Goal: Transaction & Acquisition: Book appointment/travel/reservation

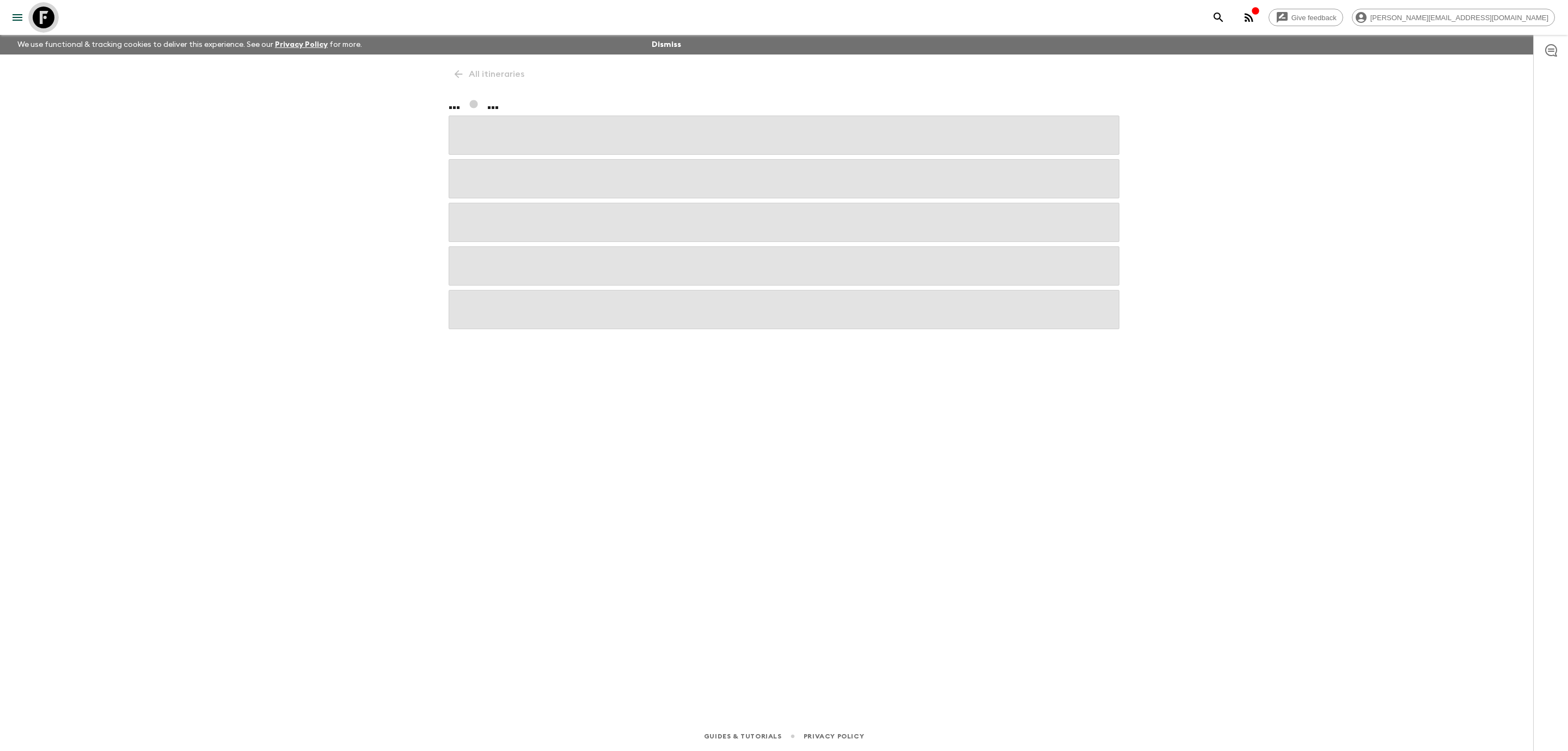
click at [41, 16] on icon at bounding box center [44, 18] width 22 height 22
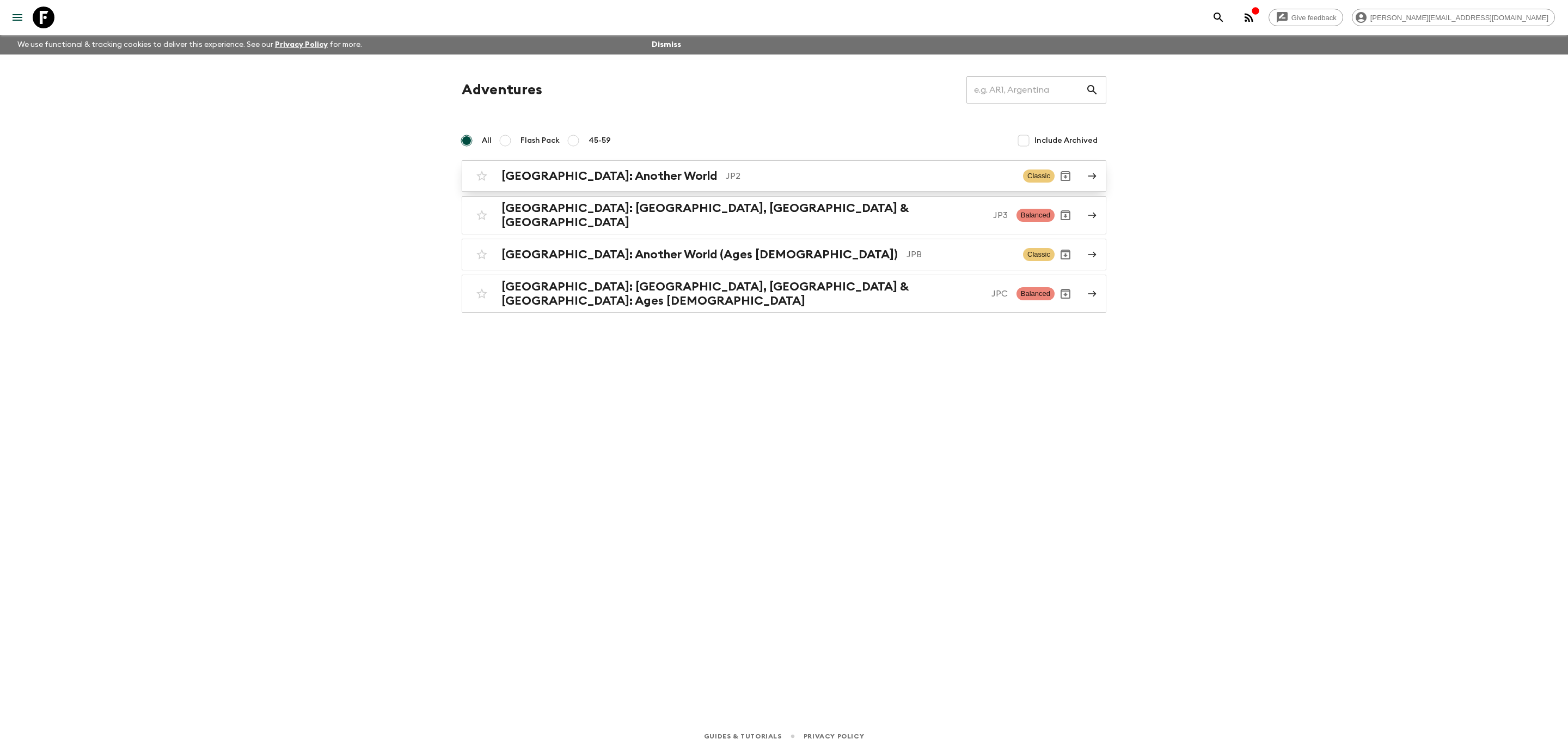
click at [606, 172] on h2 "[GEOGRAPHIC_DATA]: Another World" at bounding box center [609, 175] width 215 height 14
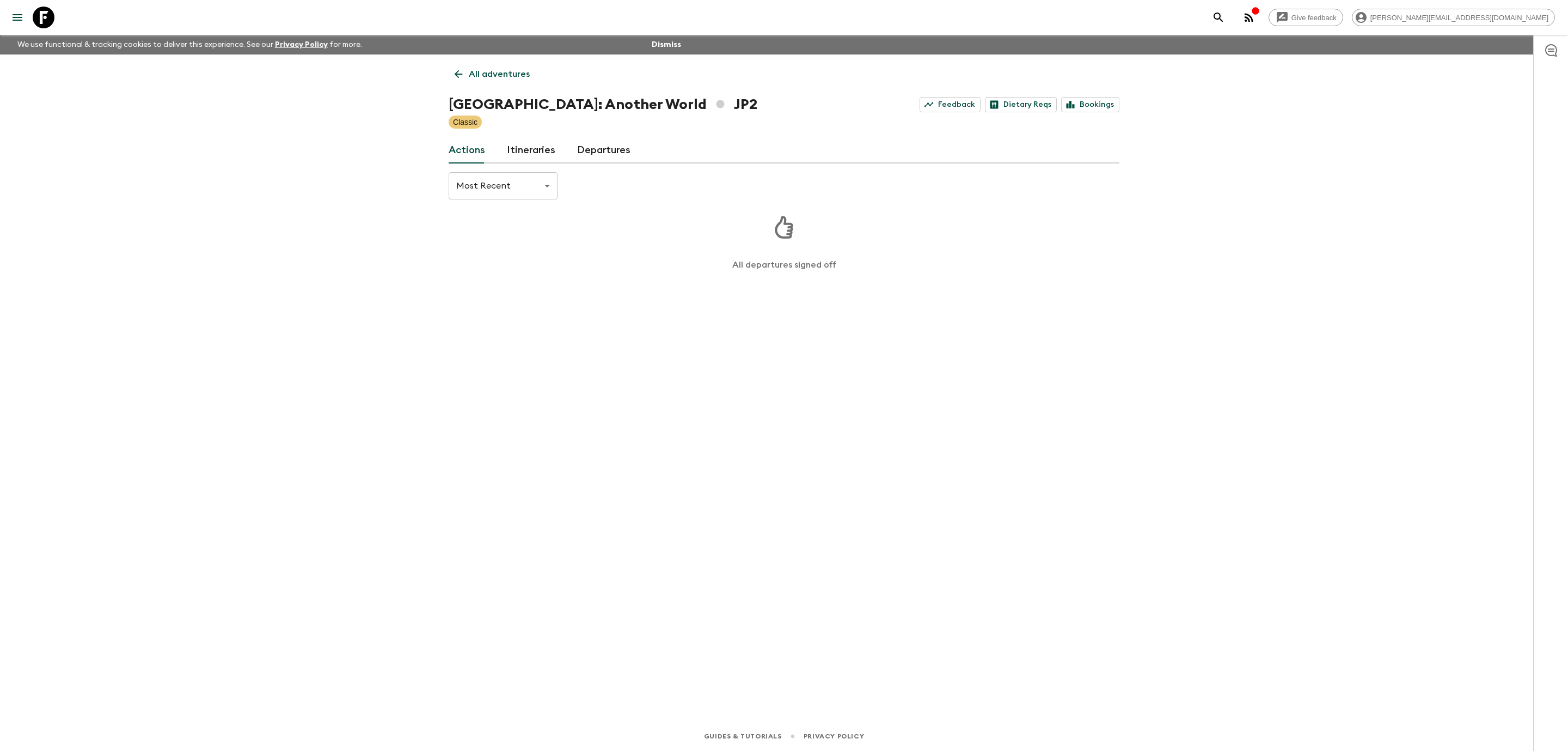
click at [603, 149] on link "Departures" at bounding box center [604, 150] width 54 height 26
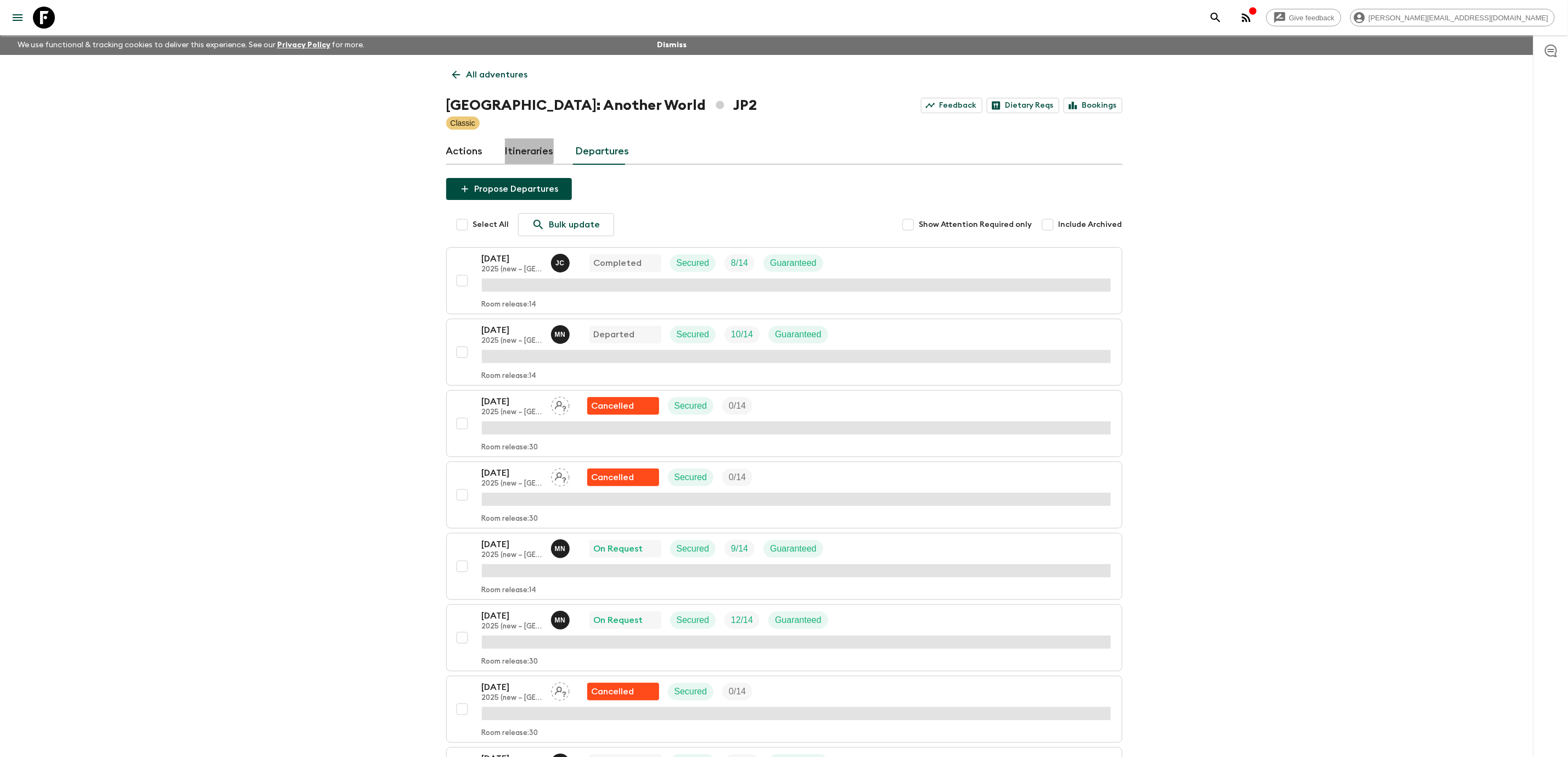
click at [519, 147] on link "Itineraries" at bounding box center [530, 151] width 49 height 26
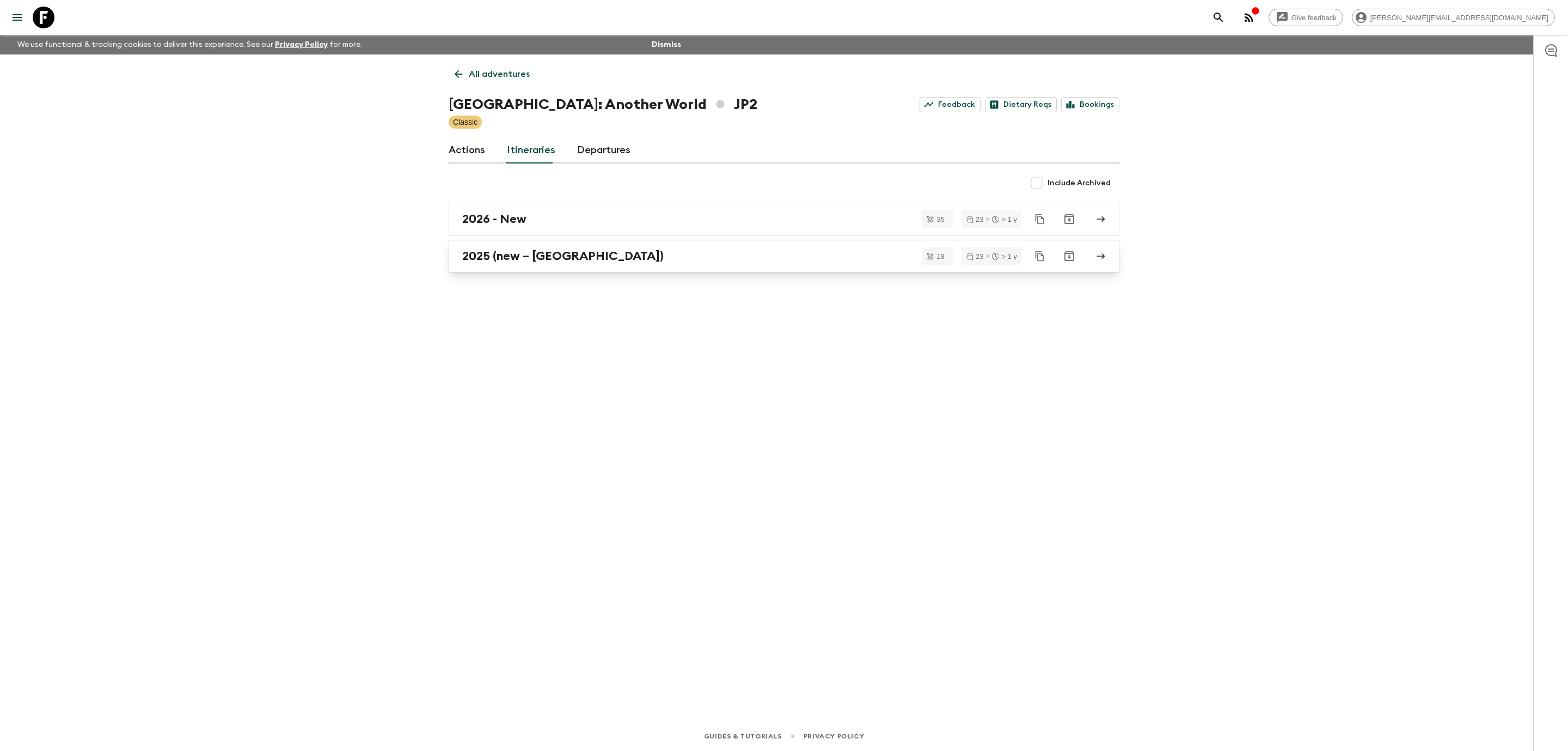
click at [612, 262] on div "2025 (new – [GEOGRAPHIC_DATA])" at bounding box center [773, 256] width 623 height 14
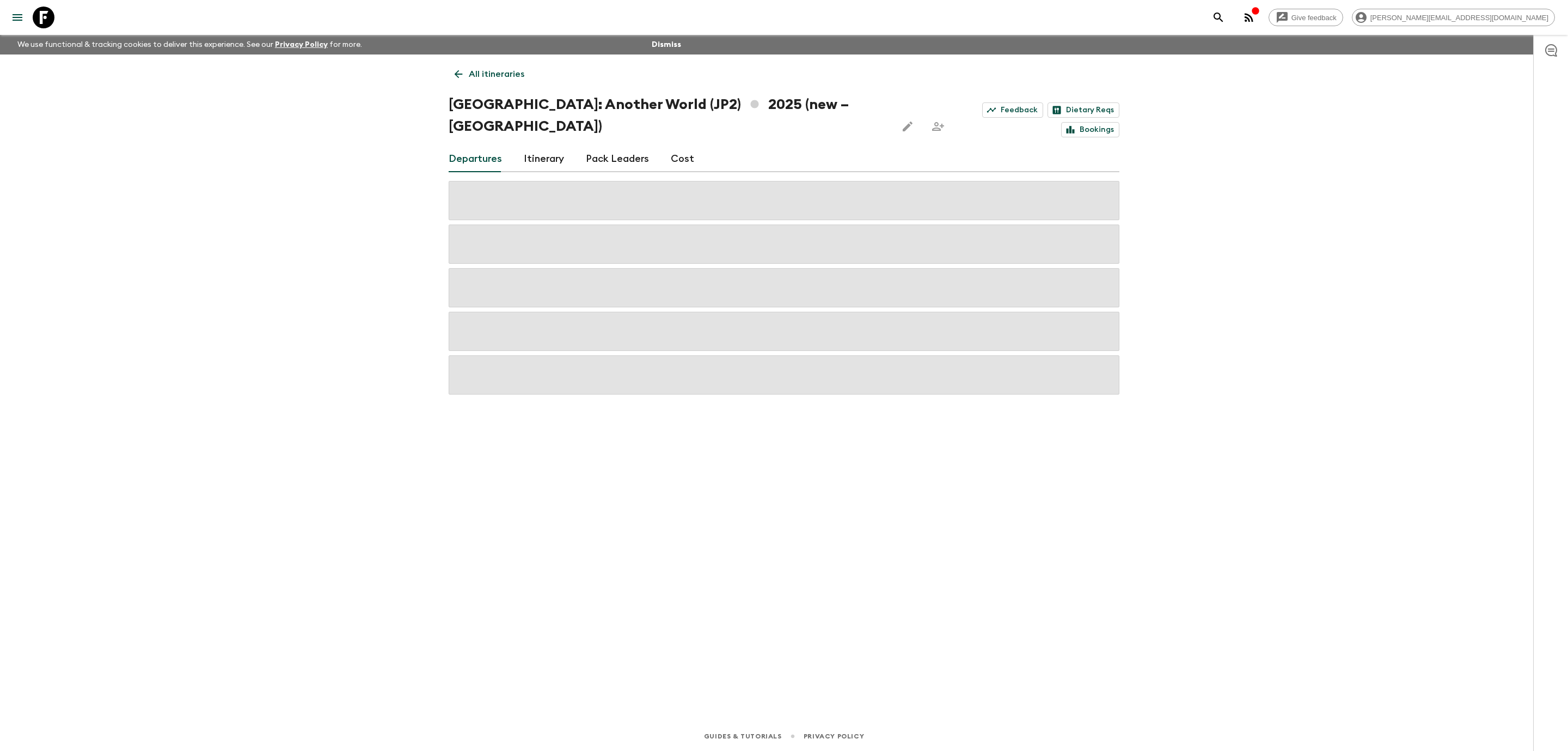
click at [680, 146] on link "Cost" at bounding box center [682, 159] width 23 height 26
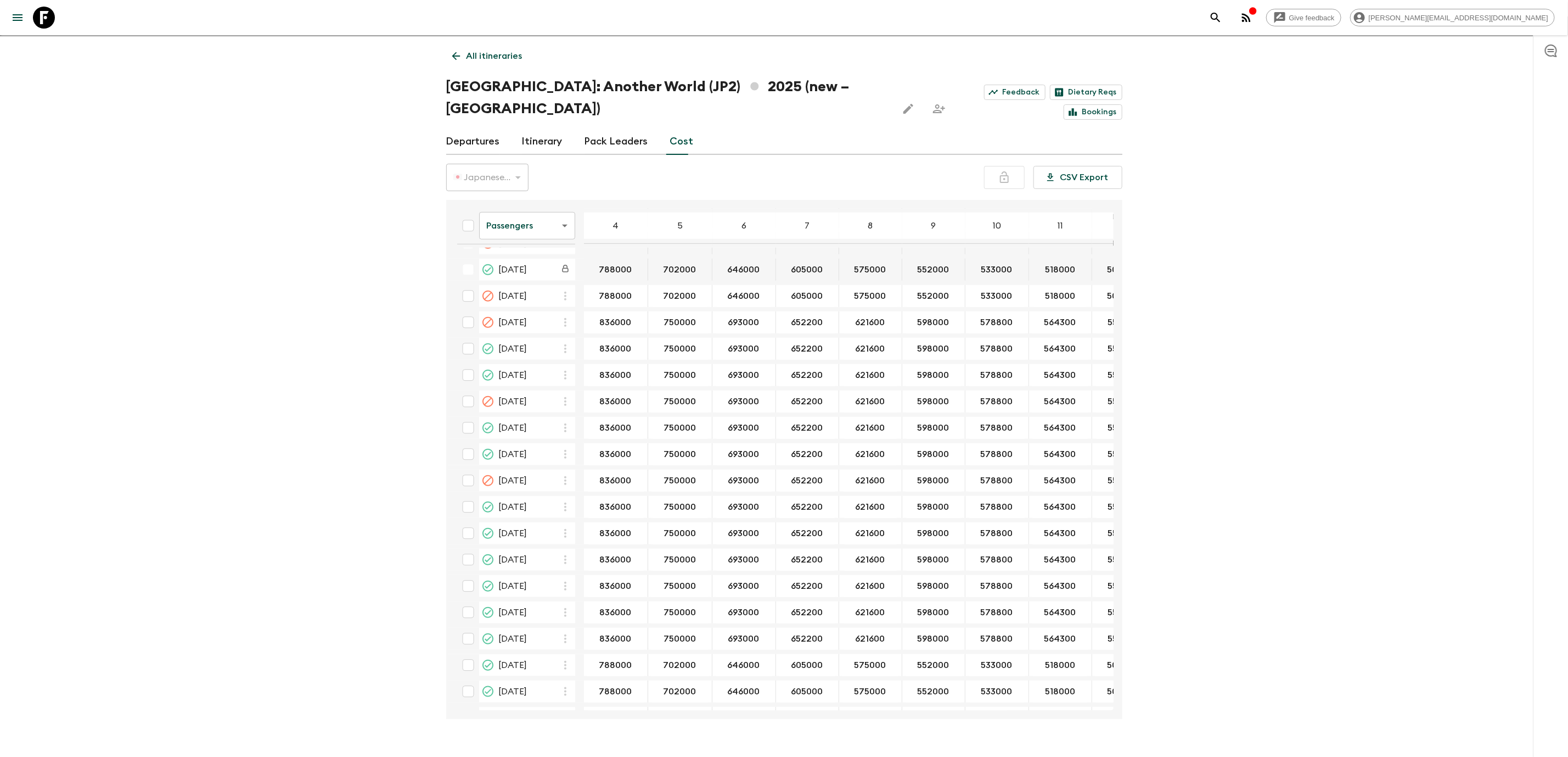
scroll to position [719, 0]
